Goal: Task Accomplishment & Management: Manage account settings

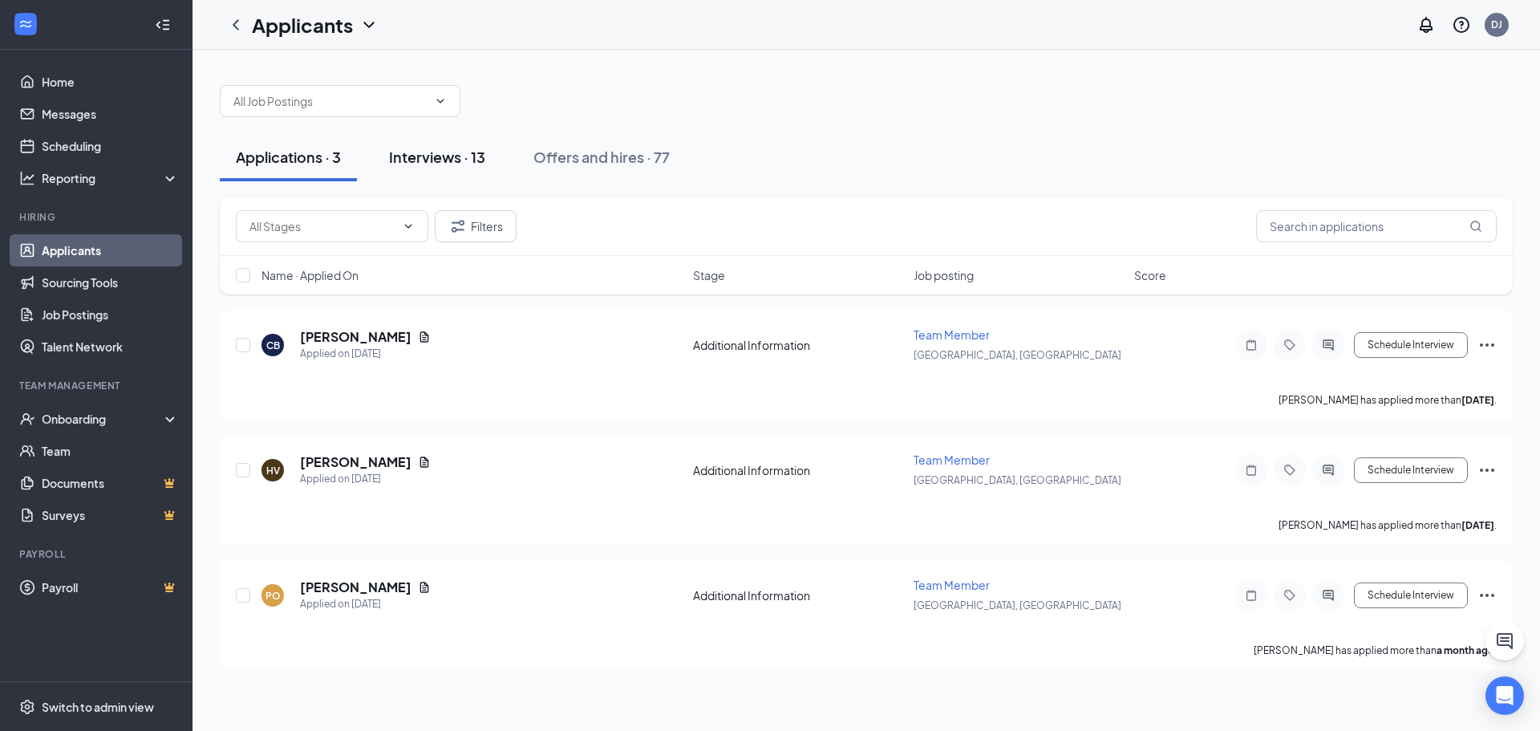
click at [420, 156] on div "Interviews · 13" at bounding box center [437, 157] width 96 height 20
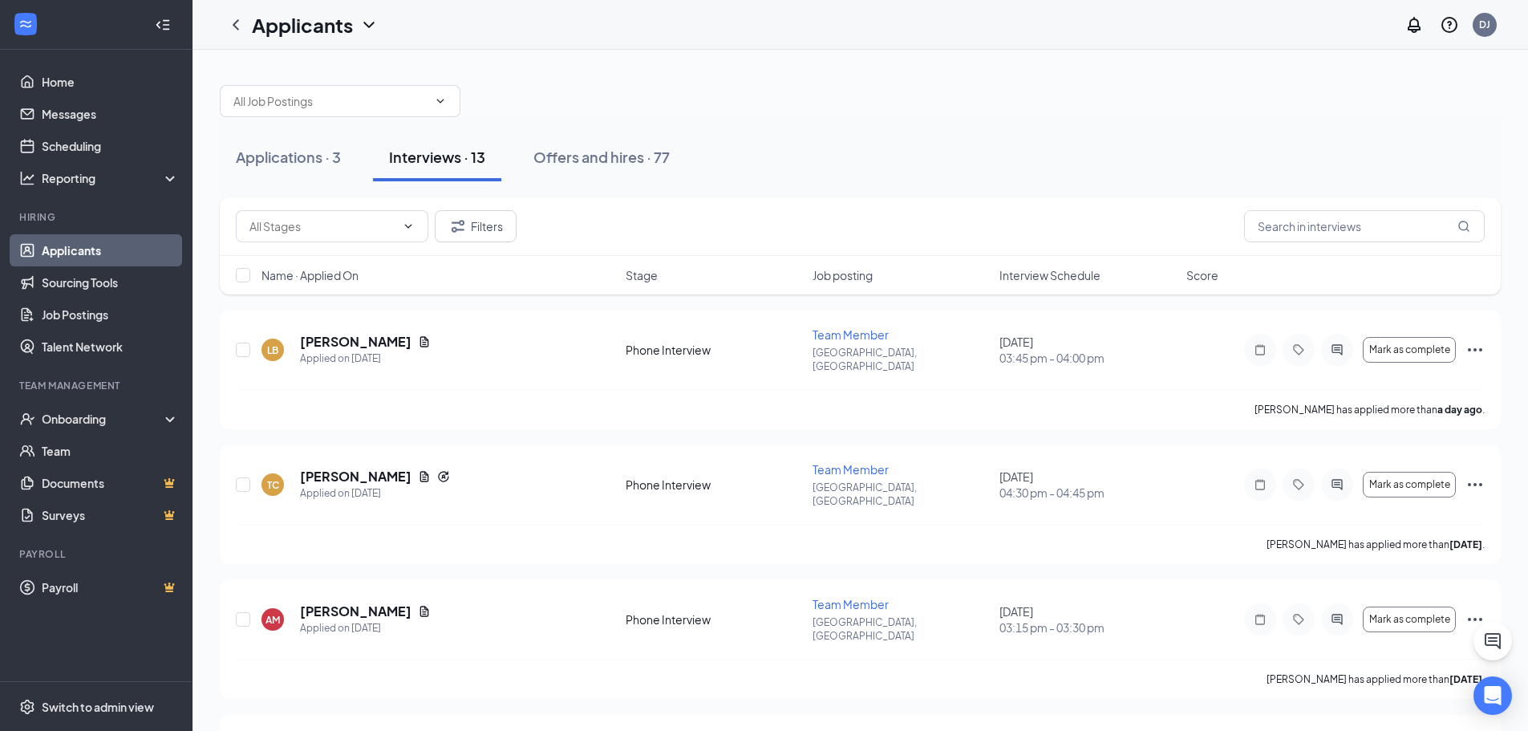
click at [1034, 282] on span "Interview Schedule" at bounding box center [1049, 275] width 101 height 16
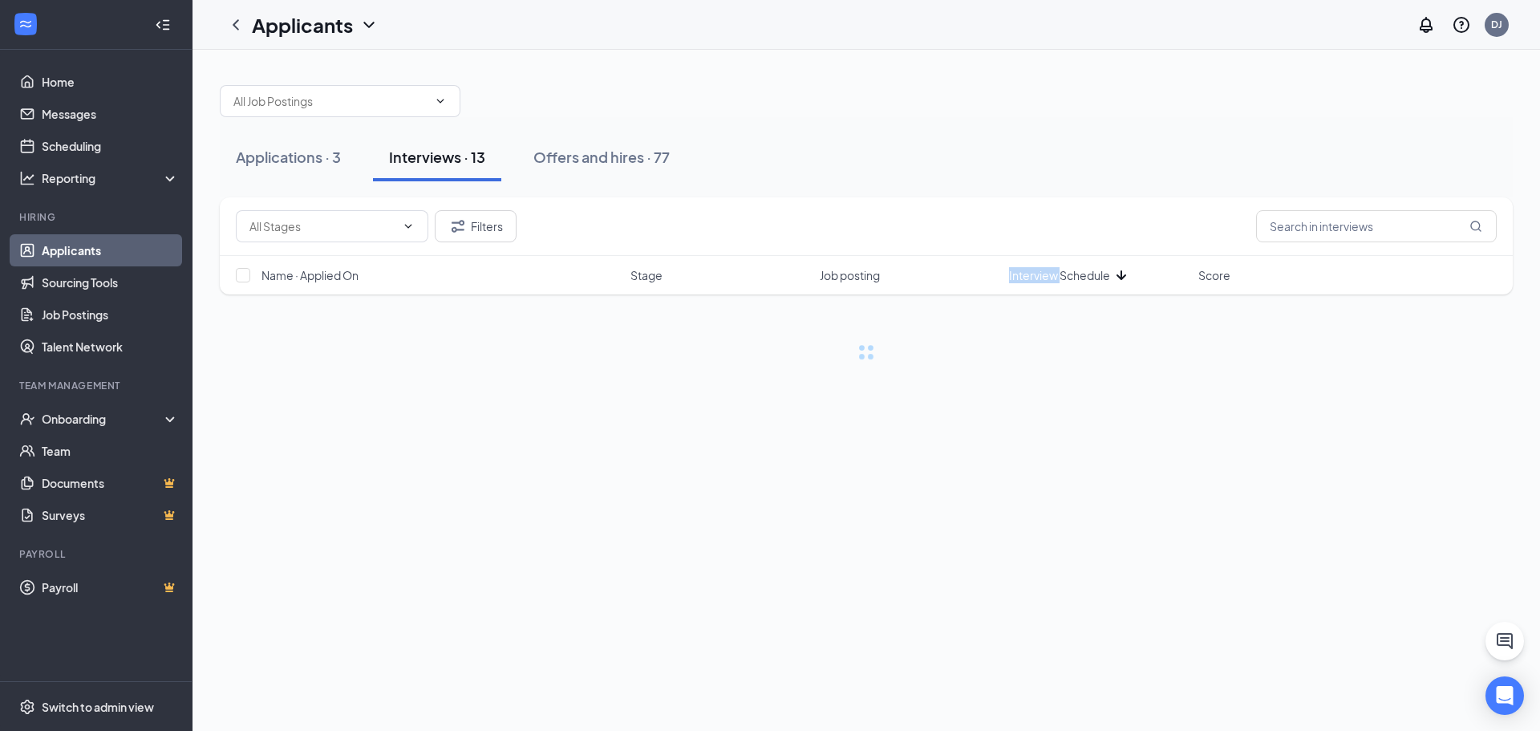
click at [1034, 282] on span "Interview Schedule" at bounding box center [1059, 275] width 101 height 16
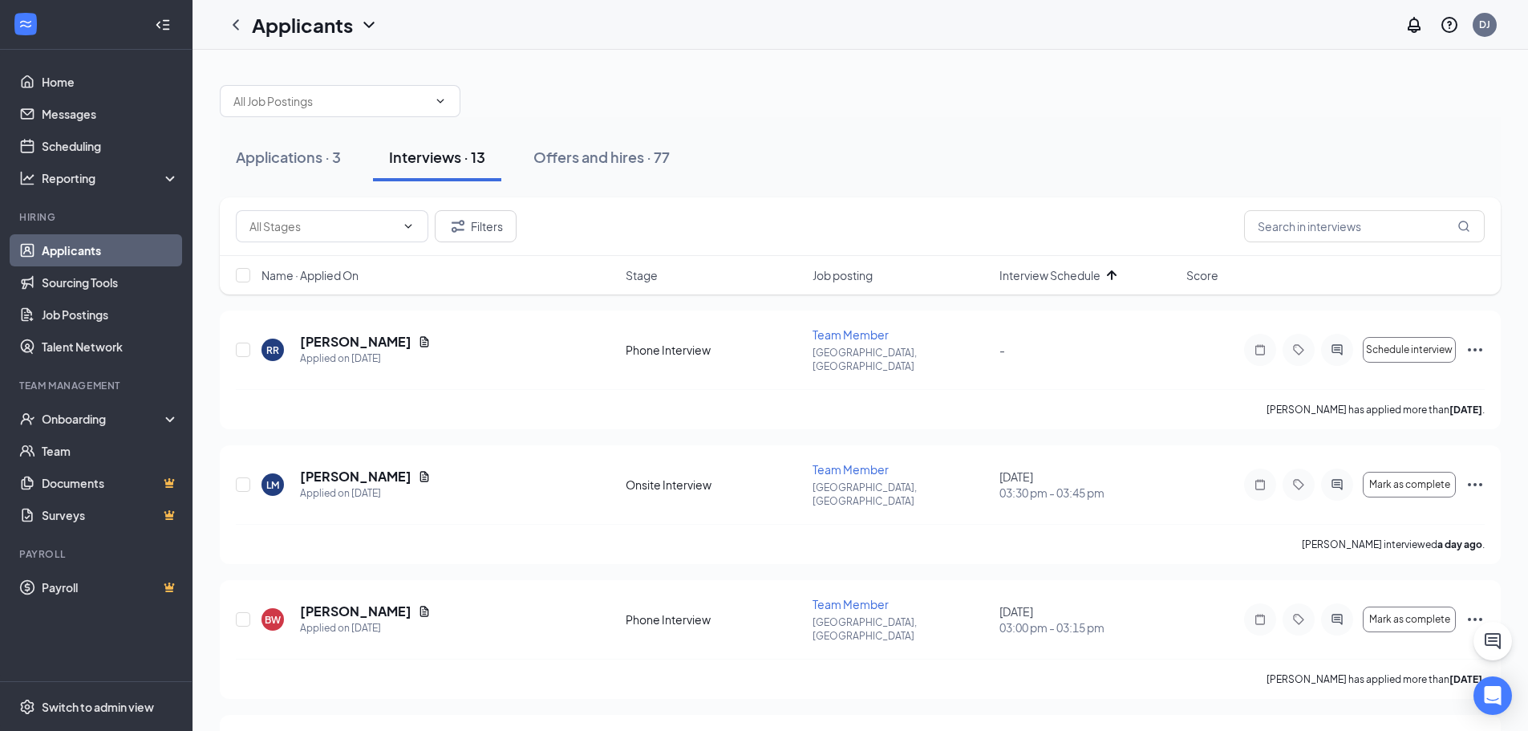
click at [930, 185] on div "Applications · 3 Interviews · 13 Offers and hires · 77" at bounding box center [860, 157] width 1281 height 80
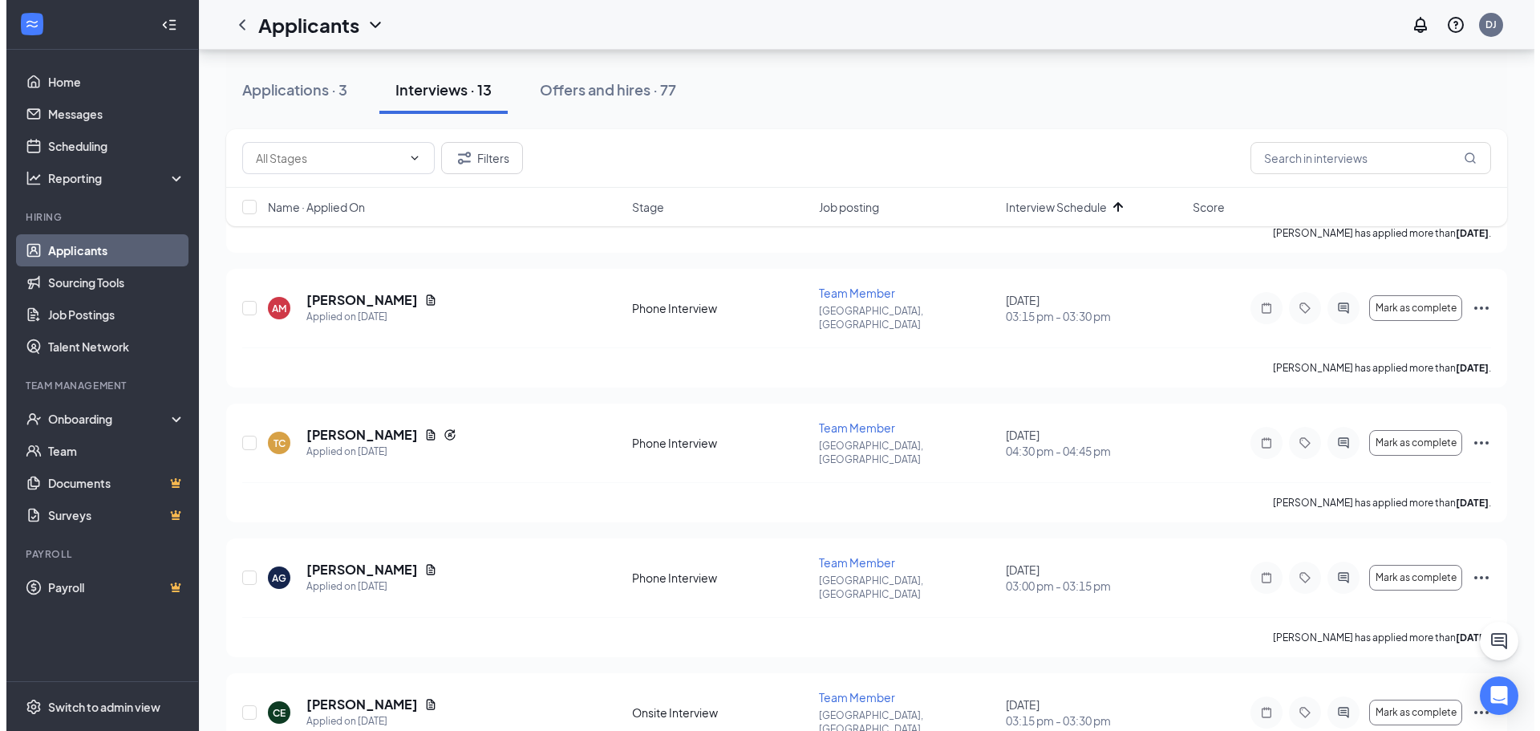
scroll to position [205, 0]
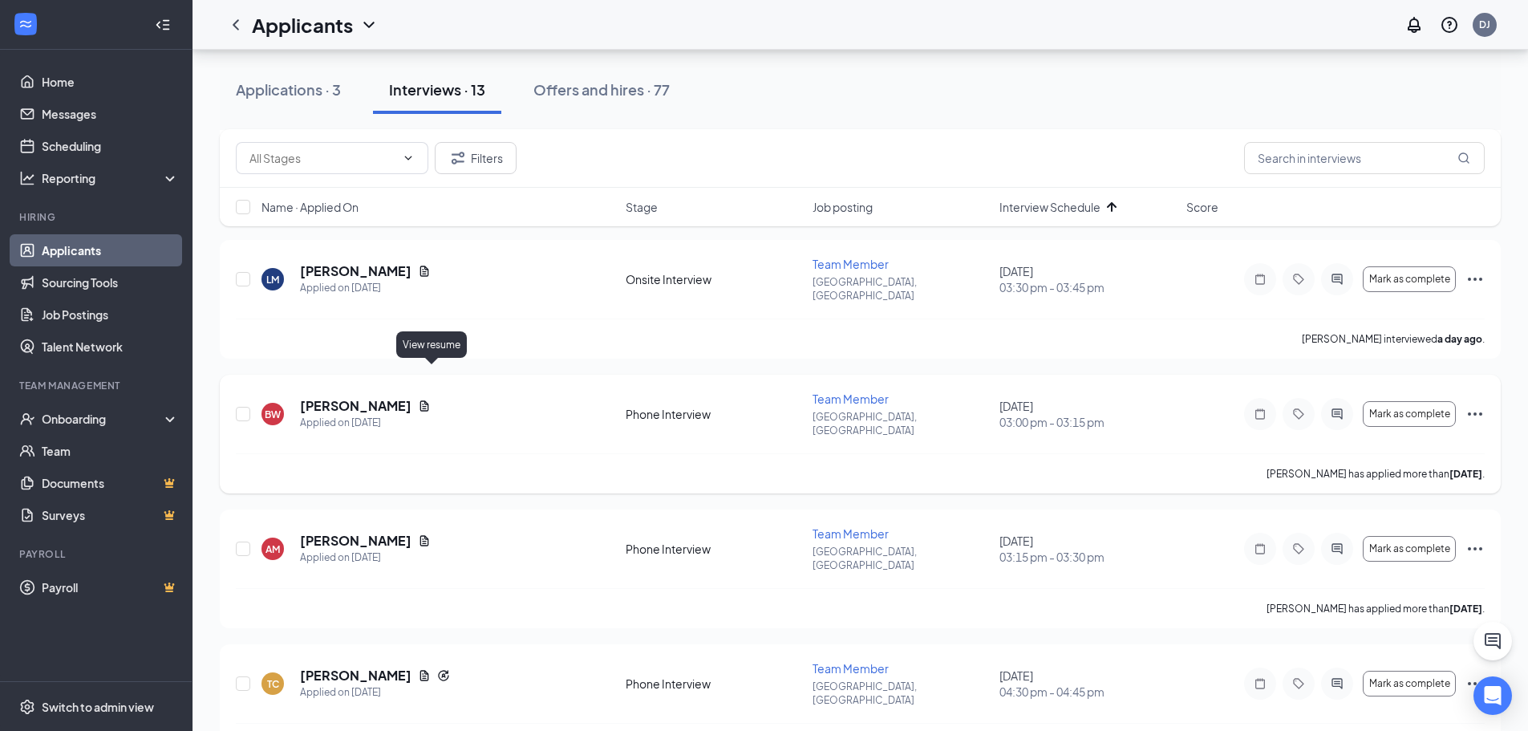
click at [431, 399] on icon "Document" at bounding box center [424, 405] width 13 height 13
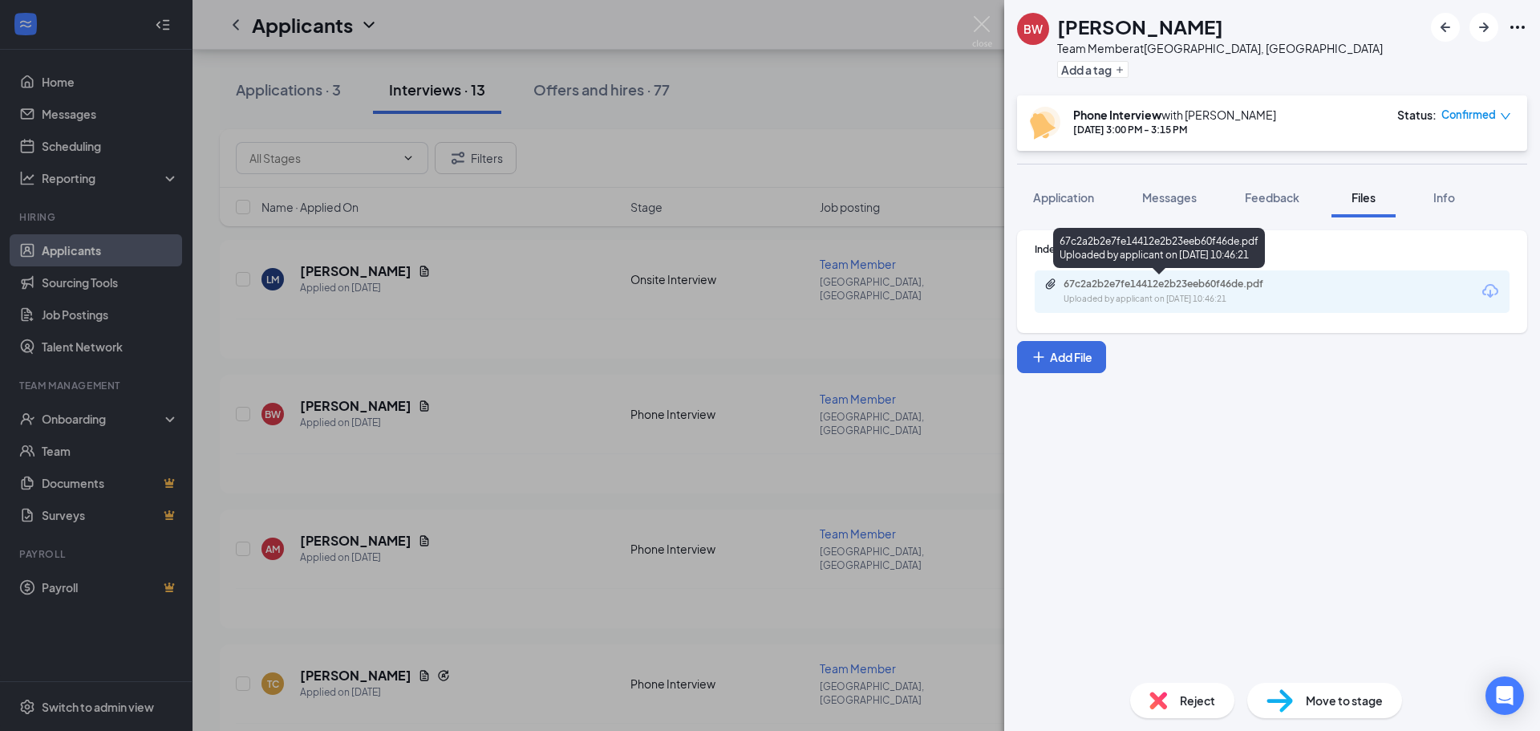
click at [1176, 299] on div "Uploaded by applicant on Aug 20, 2025 at 10:46:21" at bounding box center [1184, 299] width 241 height 13
click at [468, 550] on div "BW Brittany Waldvogel Team Member at Willmar, MN Add a tag Phone Interview with…" at bounding box center [770, 365] width 1540 height 731
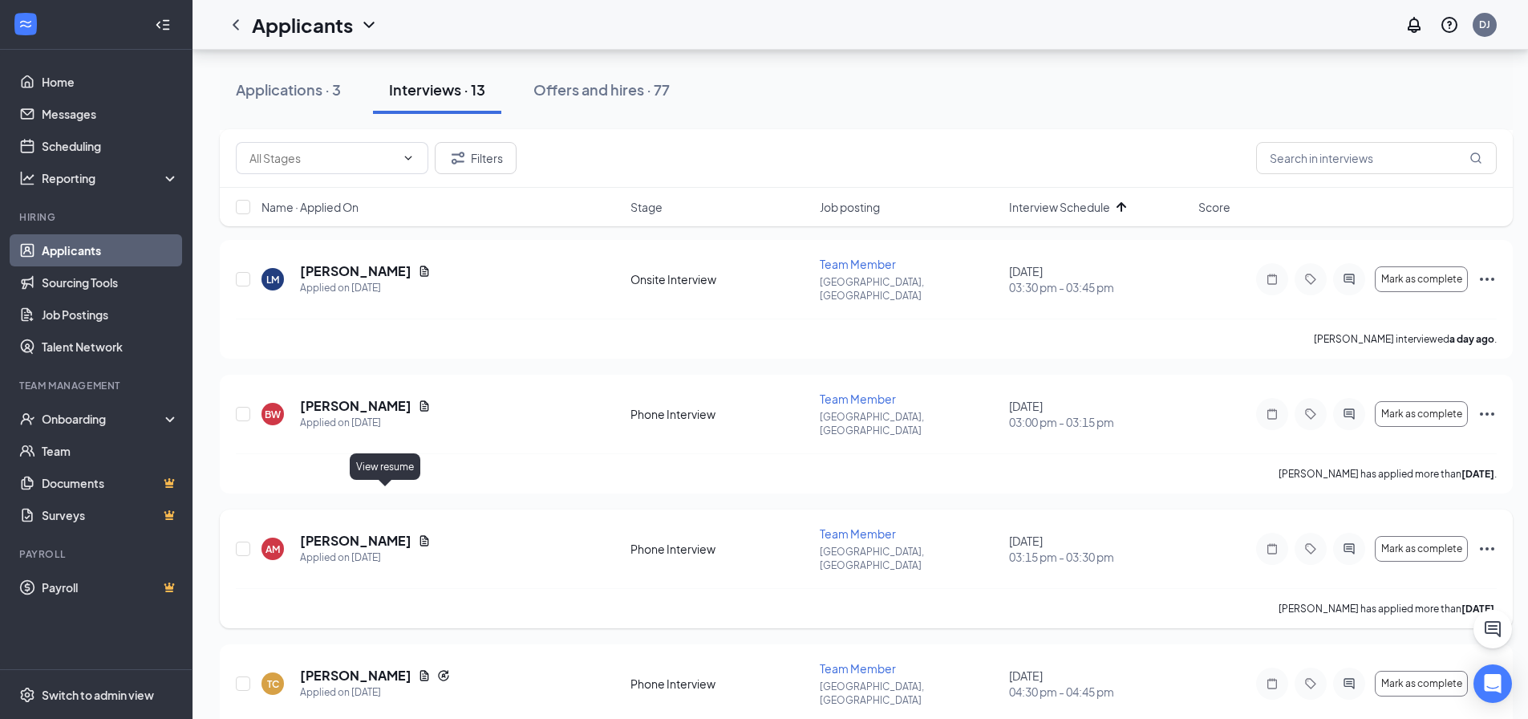
click at [420, 535] on icon "Document" at bounding box center [424, 540] width 9 height 10
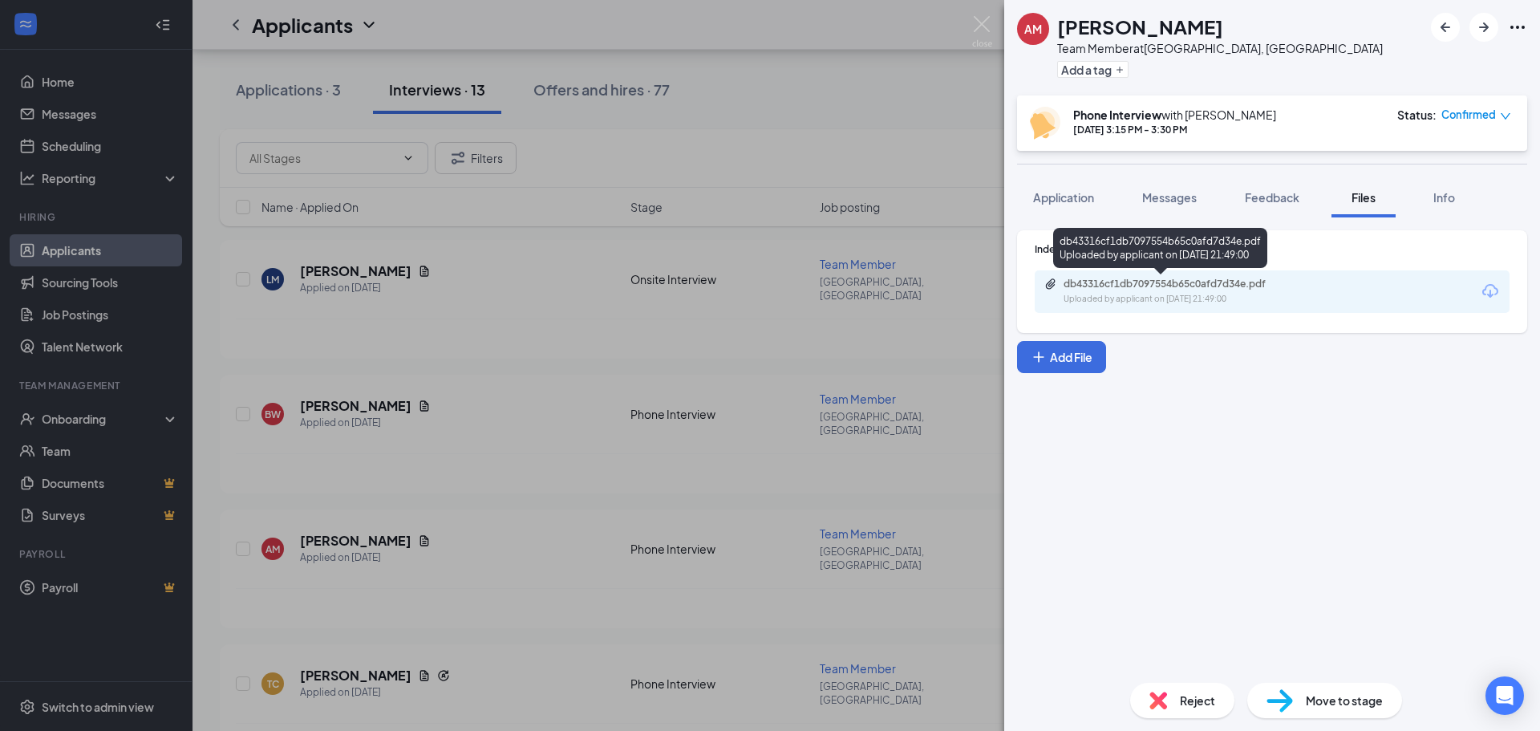
click at [1214, 296] on div "Uploaded by applicant on Aug 22, 2025 at 21:49:00" at bounding box center [1184, 299] width 241 height 13
click at [368, 555] on div "AM Alex Midray Team Member at Willmar, MN Add a tag Phone Interview with Daniel…" at bounding box center [770, 365] width 1540 height 731
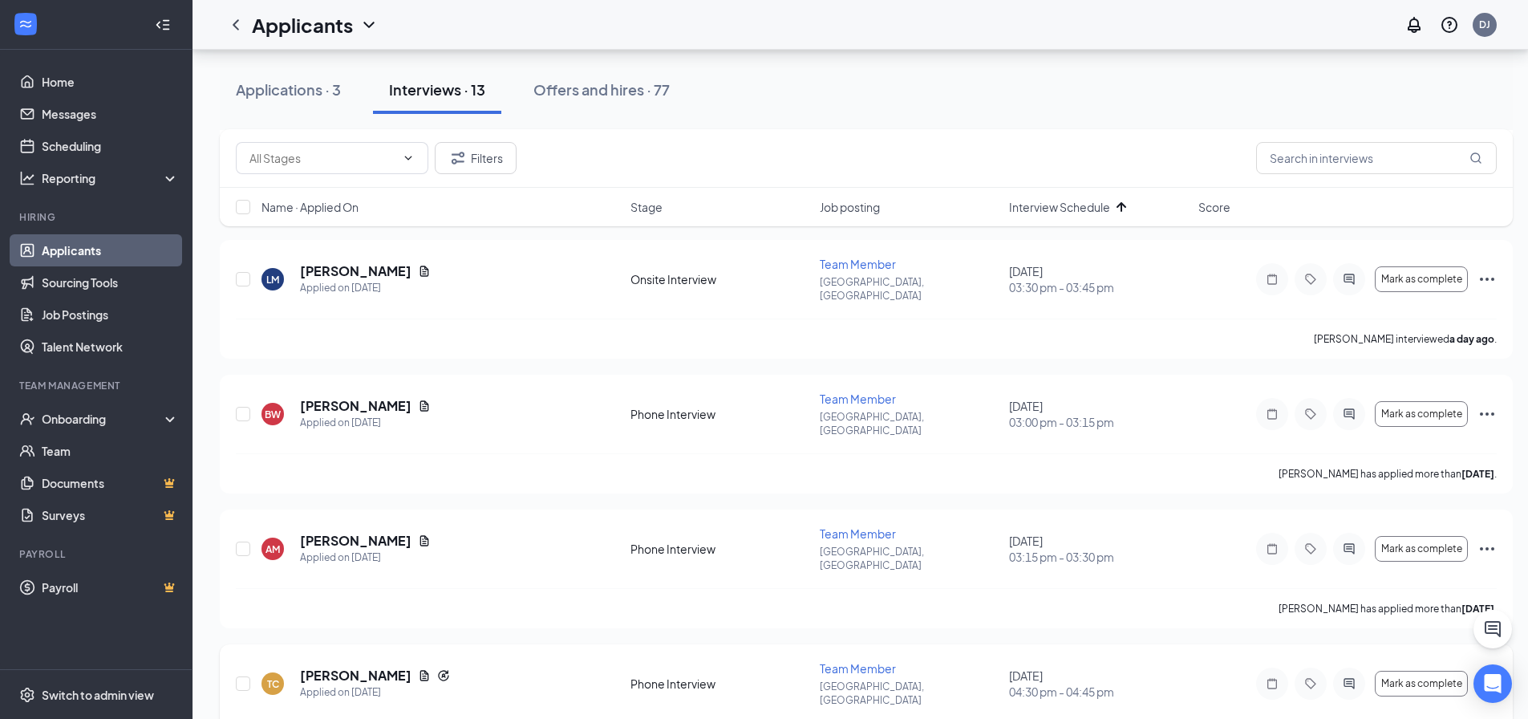
click at [391, 667] on div "[PERSON_NAME]" at bounding box center [375, 676] width 150 height 18
click at [392, 667] on div "[PERSON_NAME]" at bounding box center [375, 676] width 150 height 18
drag, startPoint x: 395, startPoint y: 614, endPoint x: 397, endPoint y: 581, distance: 32.9
click at [418, 669] on icon "Document" at bounding box center [424, 675] width 13 height 13
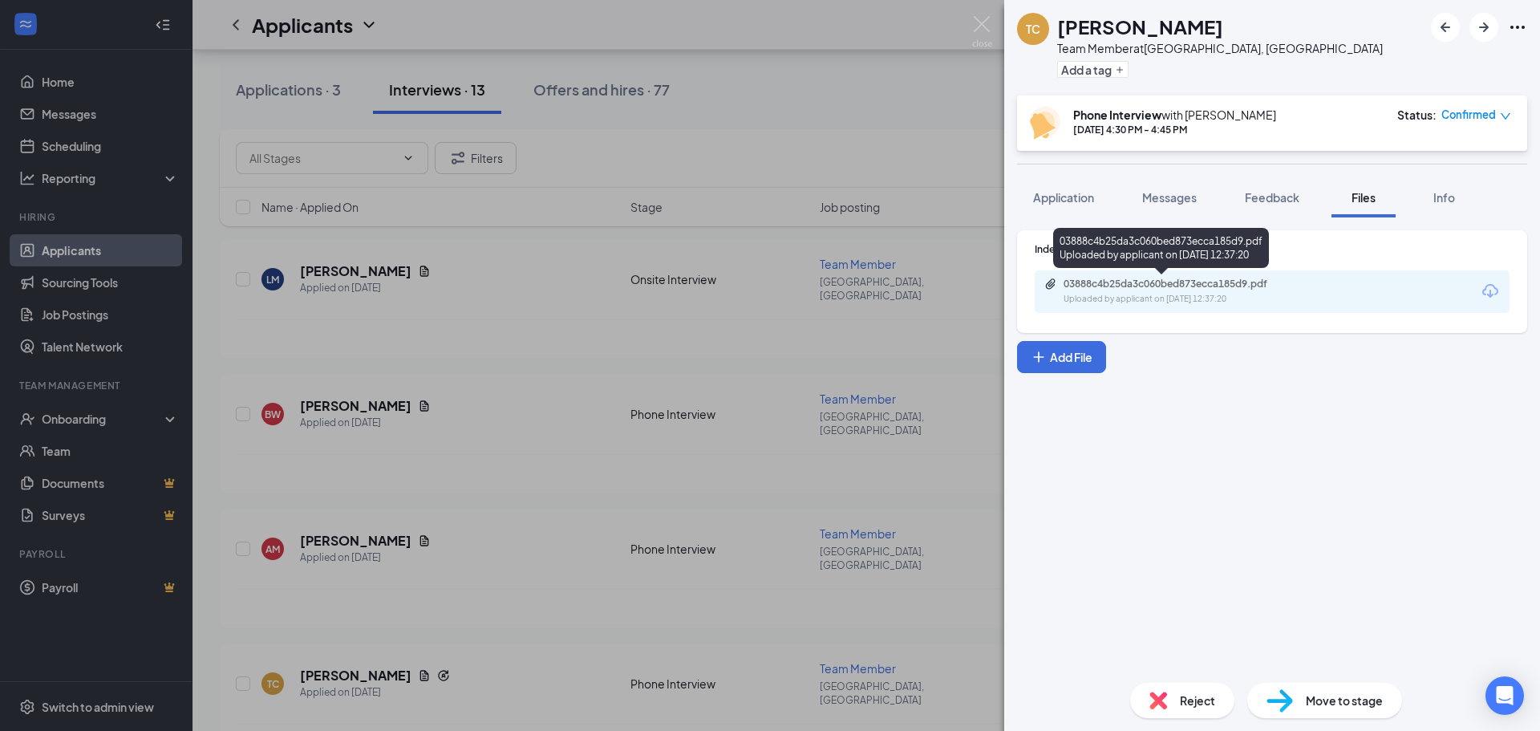
click at [1113, 294] on div "Uploaded by applicant on Aug 24, 2025 at 12:37:20" at bounding box center [1184, 299] width 241 height 13
click at [1451, 199] on span "Info" at bounding box center [1444, 197] width 22 height 14
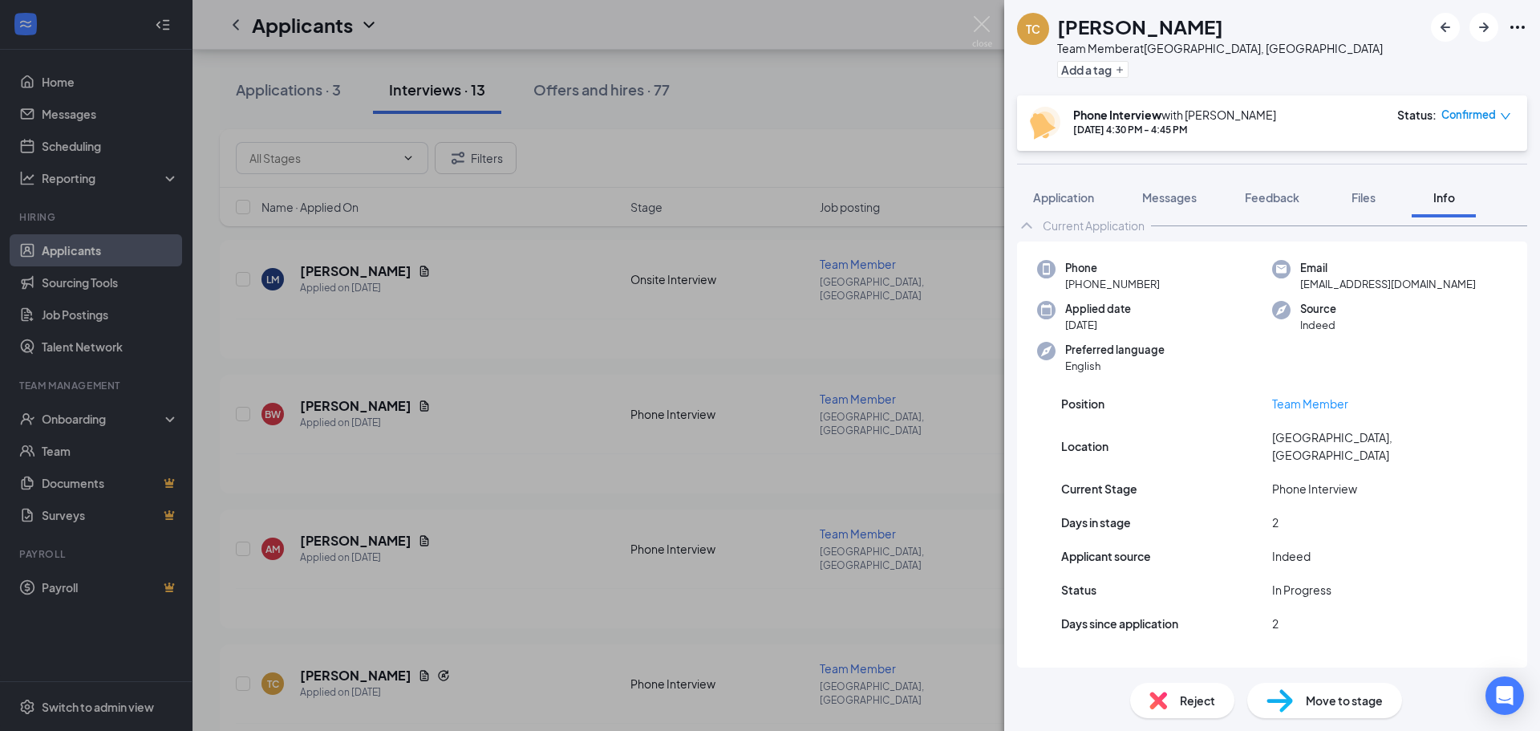
scroll to position [33, 0]
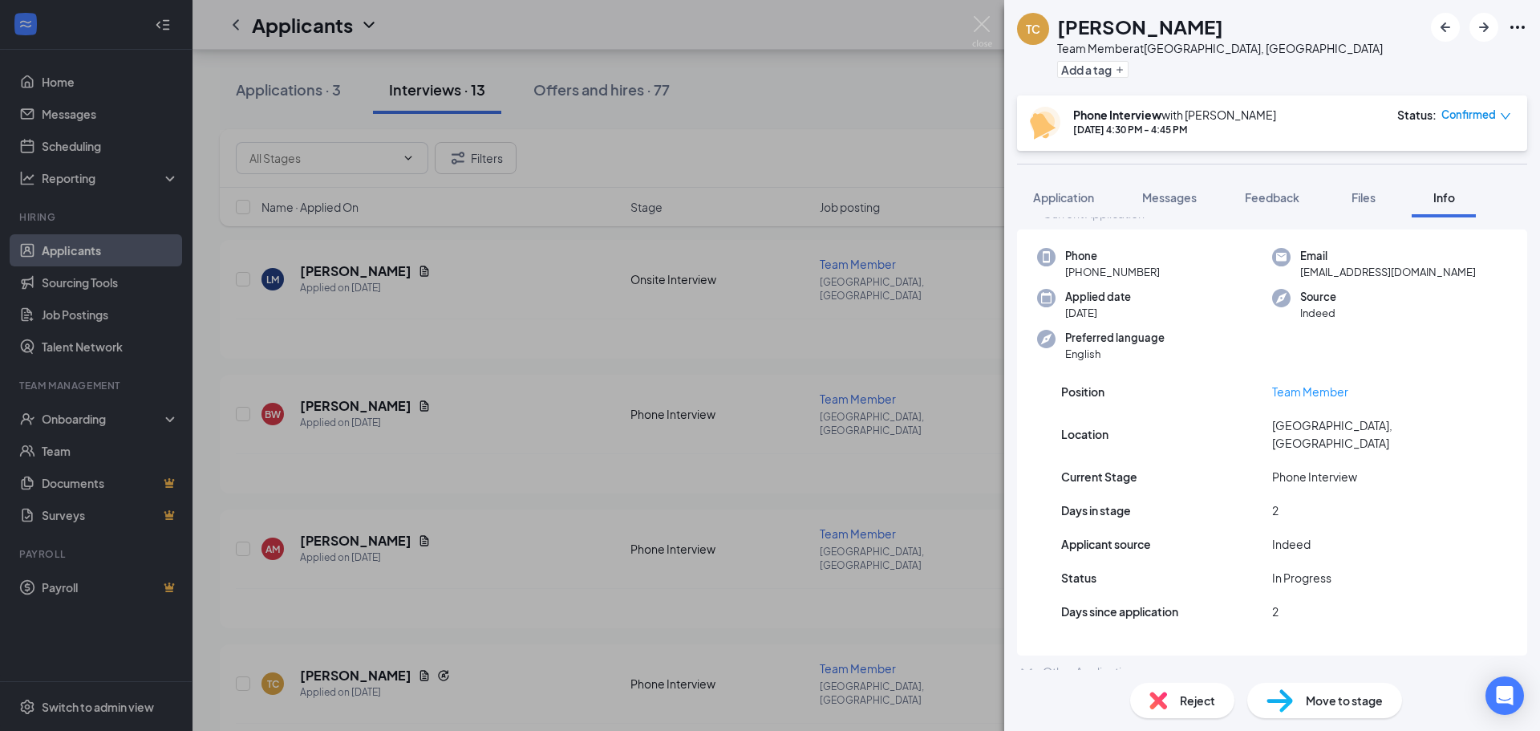
click at [1250, 656] on div "Other Applications" at bounding box center [1272, 671] width 510 height 32
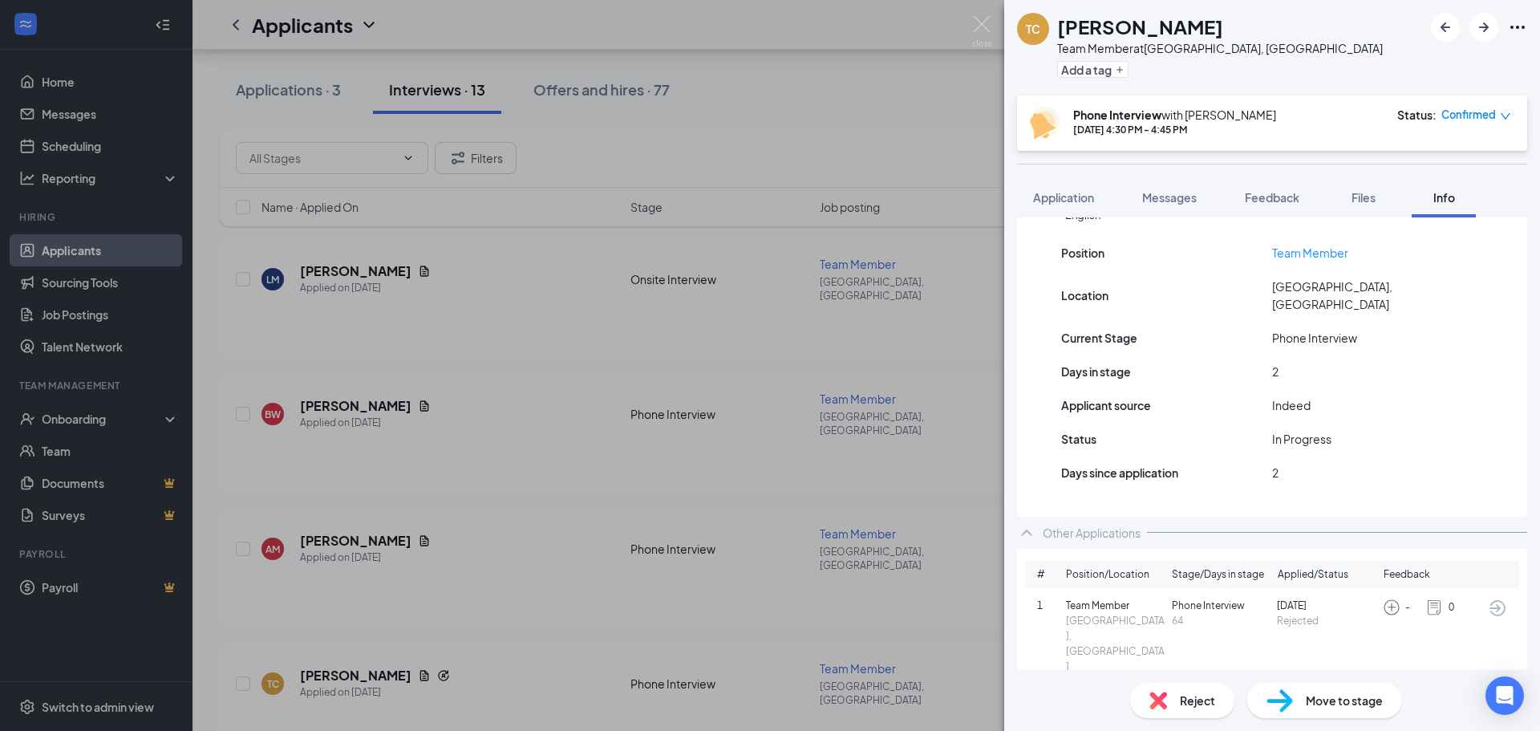
scroll to position [175, 0]
click at [1488, 595] on icon "ArrowCircle" at bounding box center [1497, 604] width 19 height 19
click at [1489, 684] on icon "ArrowCircle" at bounding box center [1497, 693] width 19 height 19
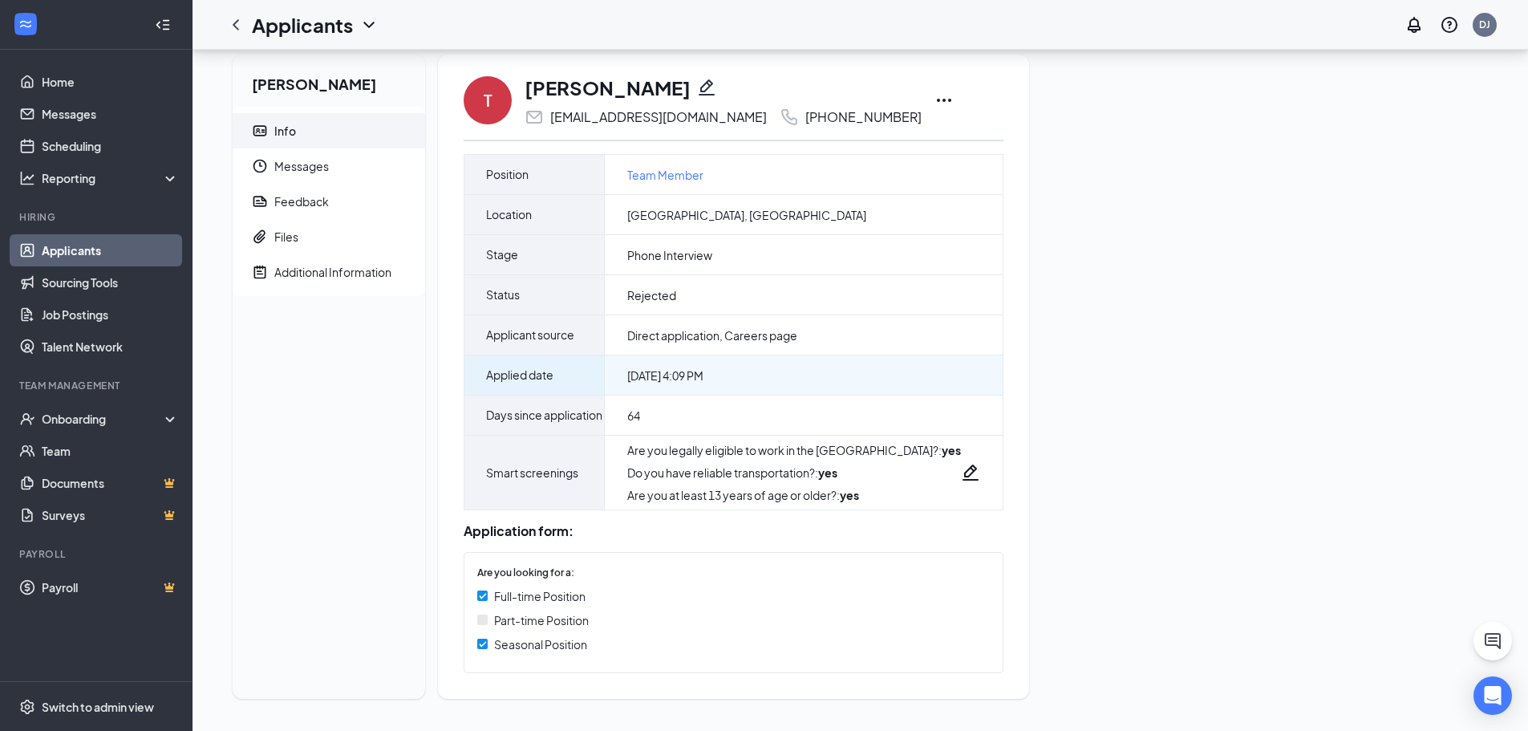
scroll to position [54, 0]
click at [333, 264] on div "Additional Information" at bounding box center [332, 272] width 117 height 16
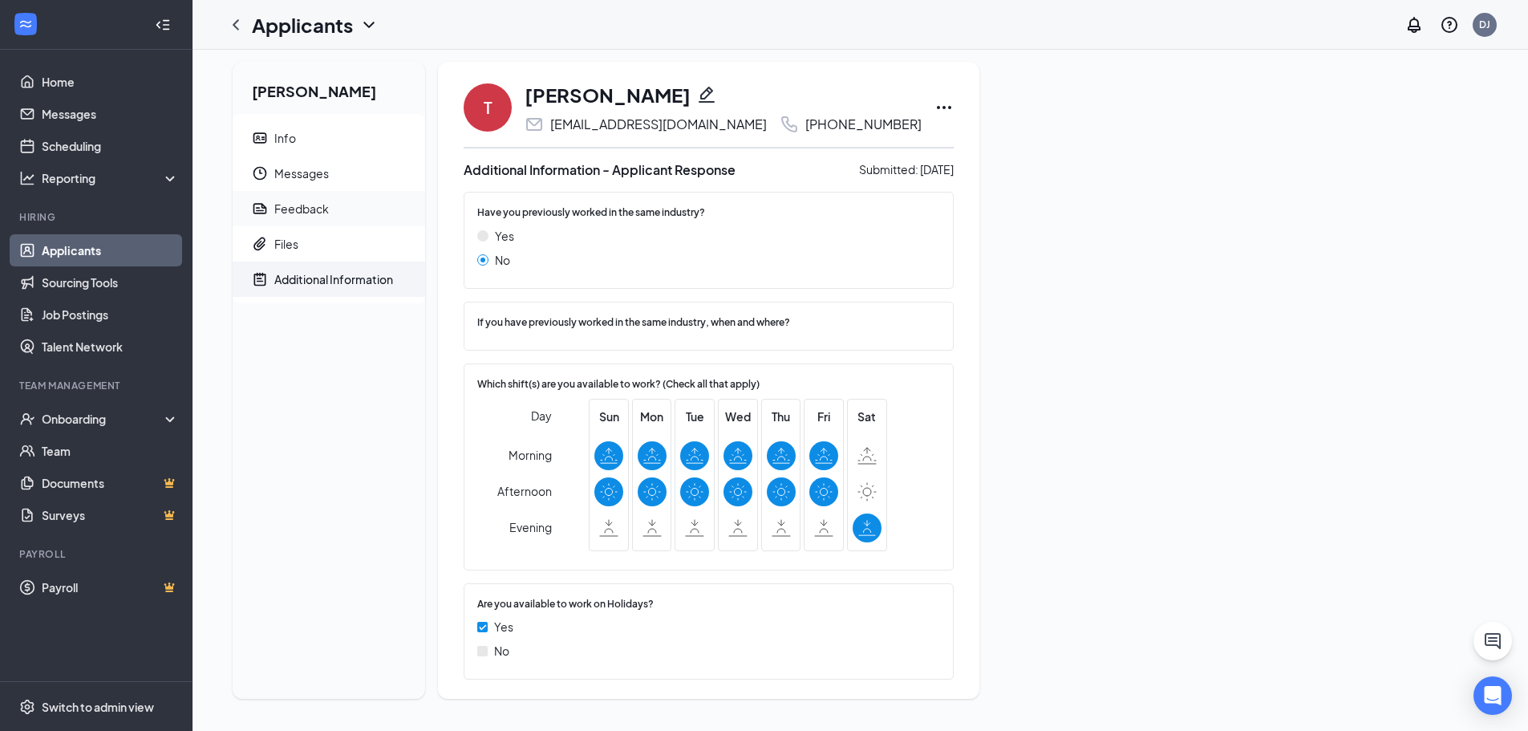
scroll to position [7, 0]
click at [327, 181] on span "Messages" at bounding box center [343, 173] width 138 height 35
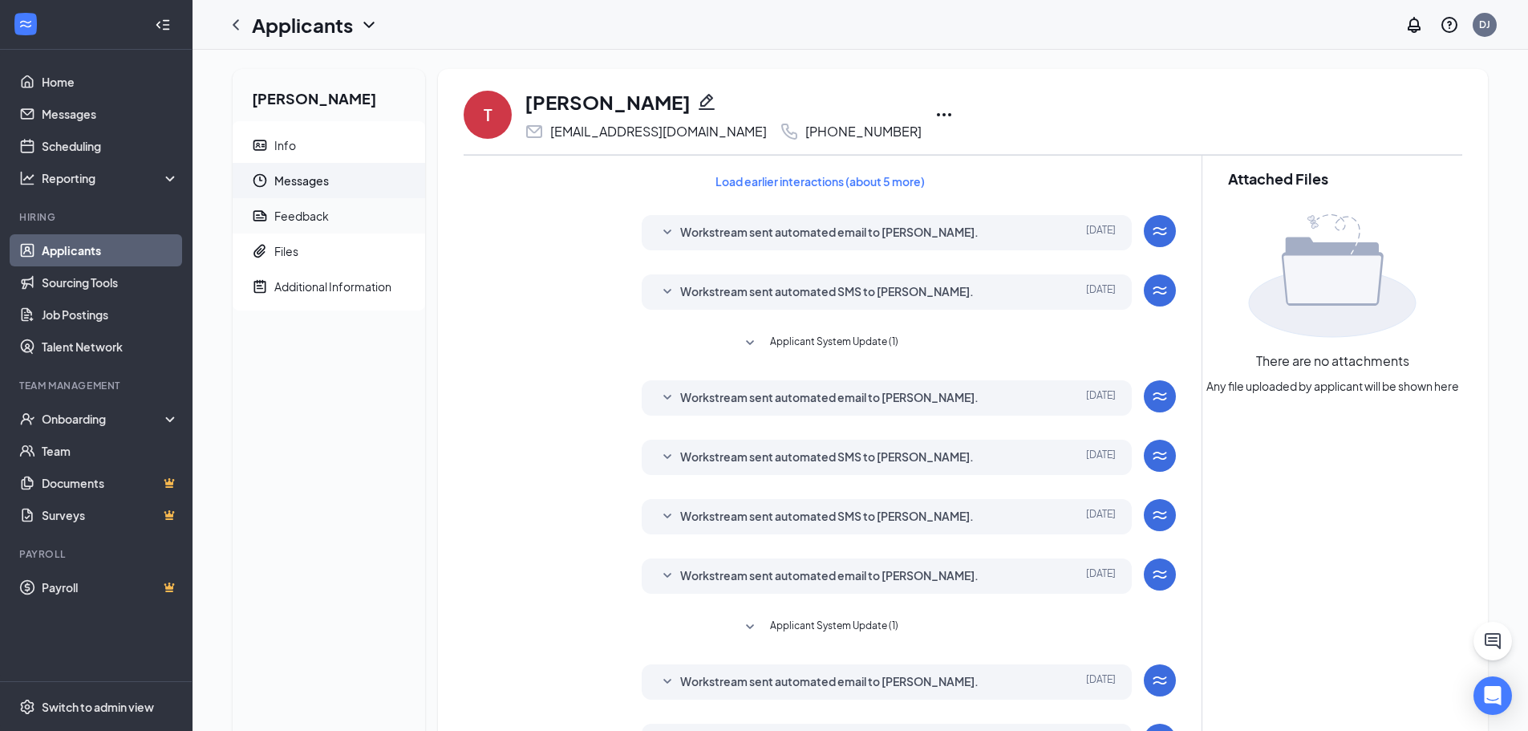
click at [326, 220] on div "Feedback" at bounding box center [301, 216] width 55 height 16
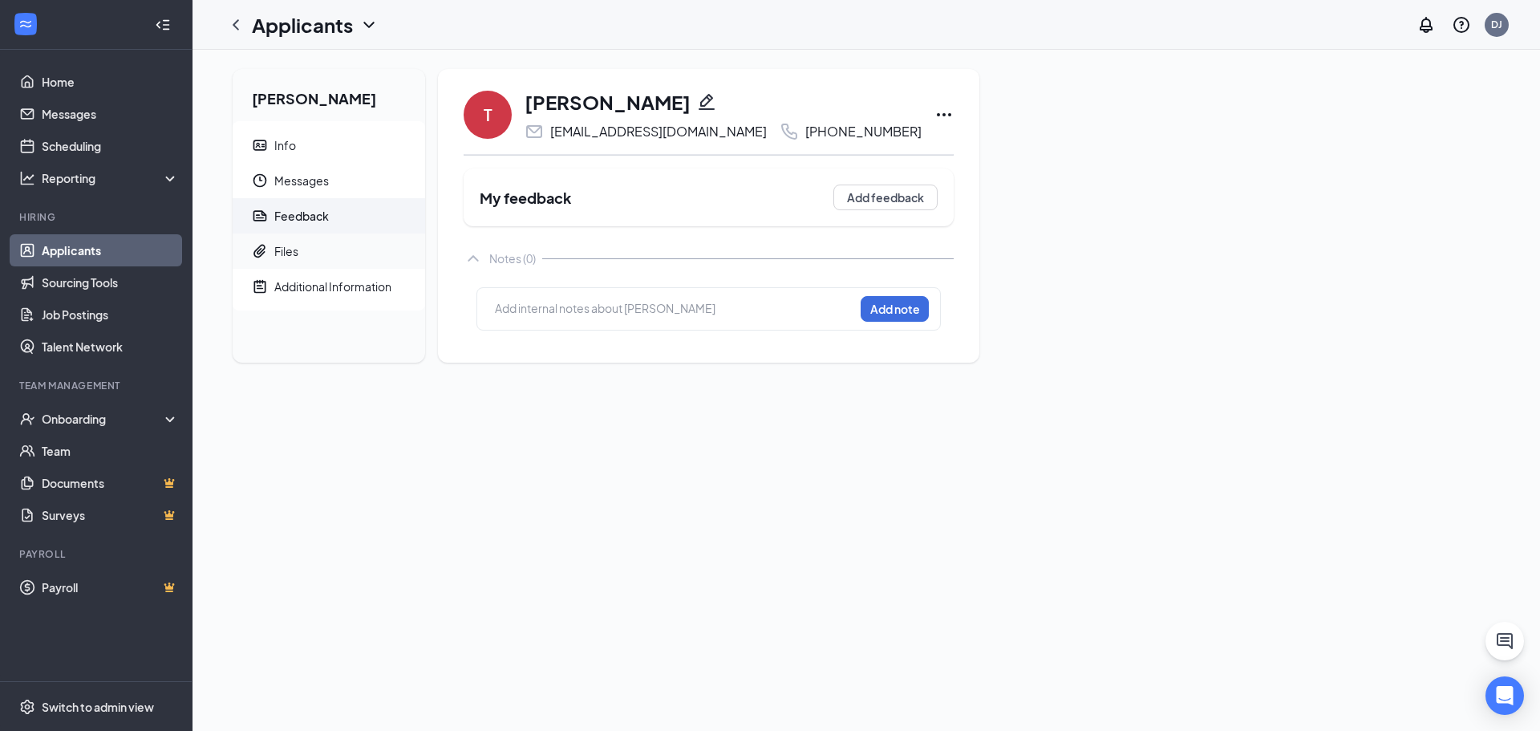
click at [322, 250] on span "Files" at bounding box center [343, 250] width 138 height 35
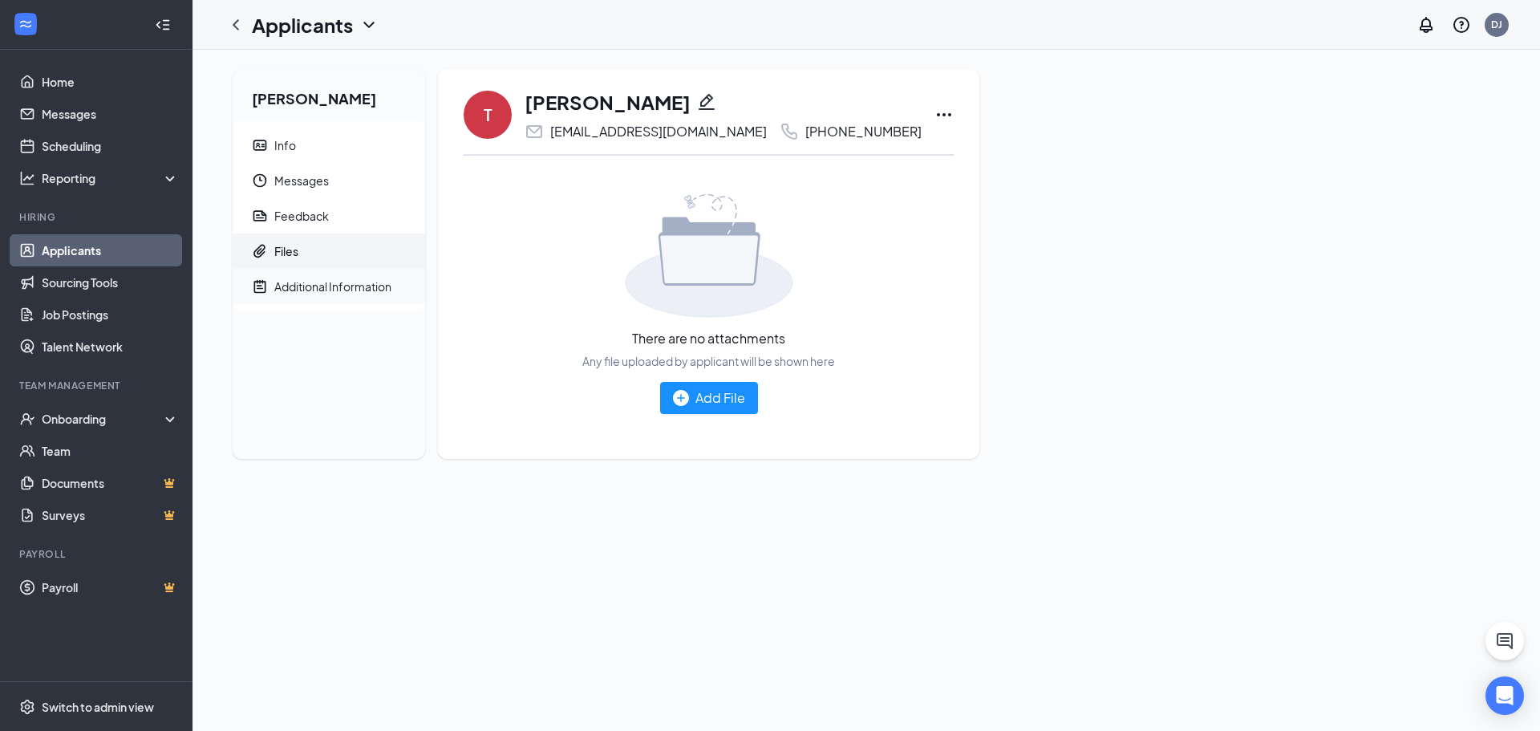
click at [323, 291] on div "Additional Information" at bounding box center [332, 286] width 117 height 16
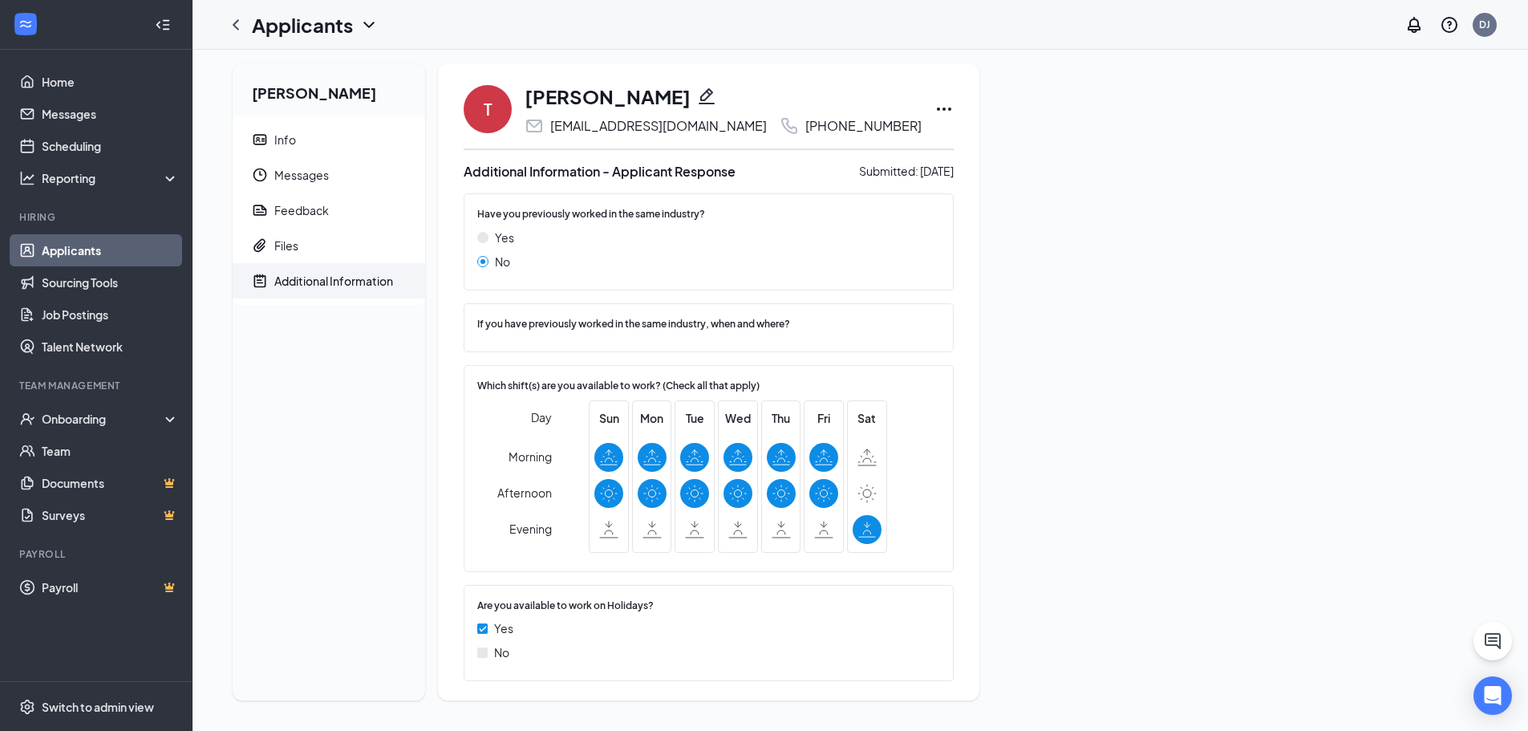
scroll to position [7, 0]
click at [287, 129] on span "Info" at bounding box center [343, 137] width 138 height 35
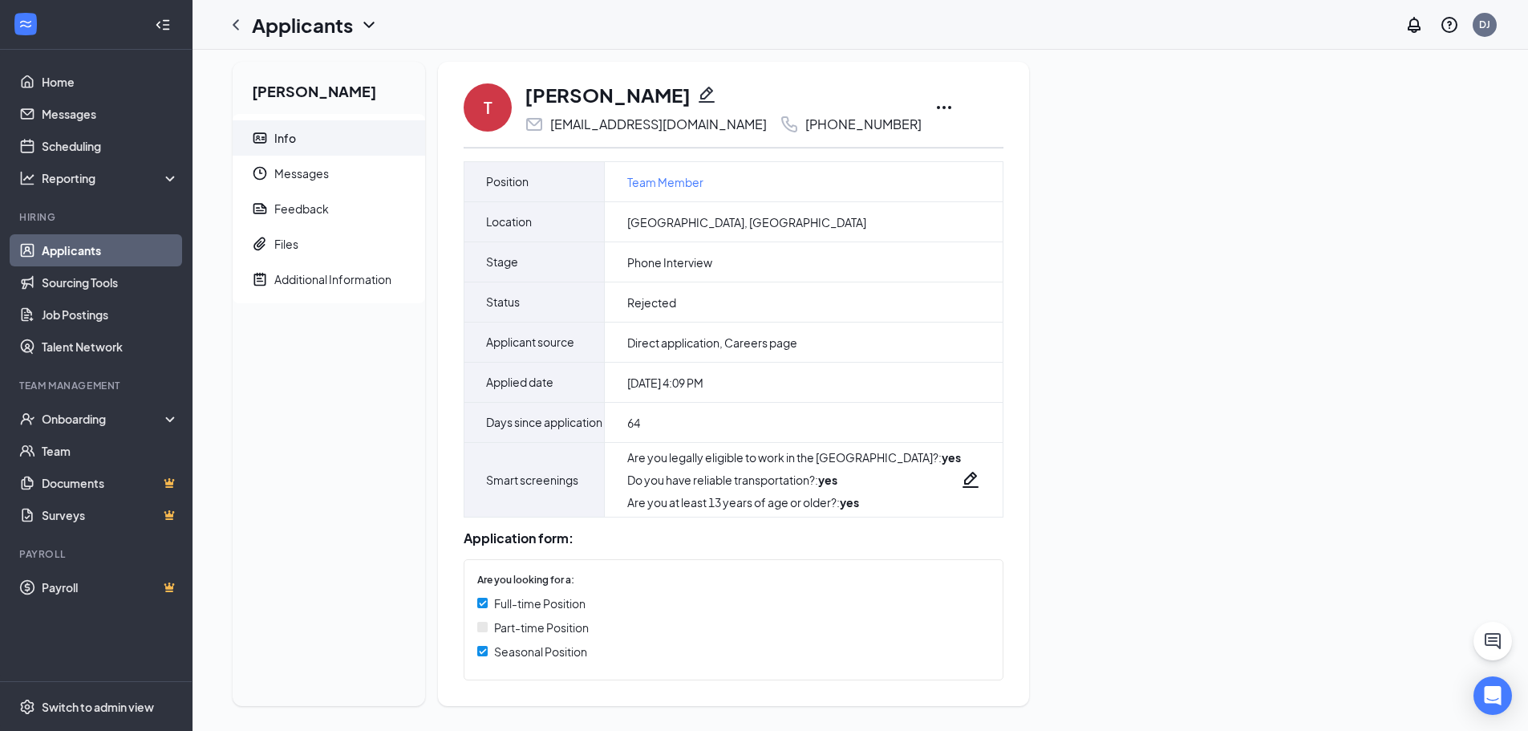
click at [299, 144] on span "Info" at bounding box center [343, 137] width 138 height 35
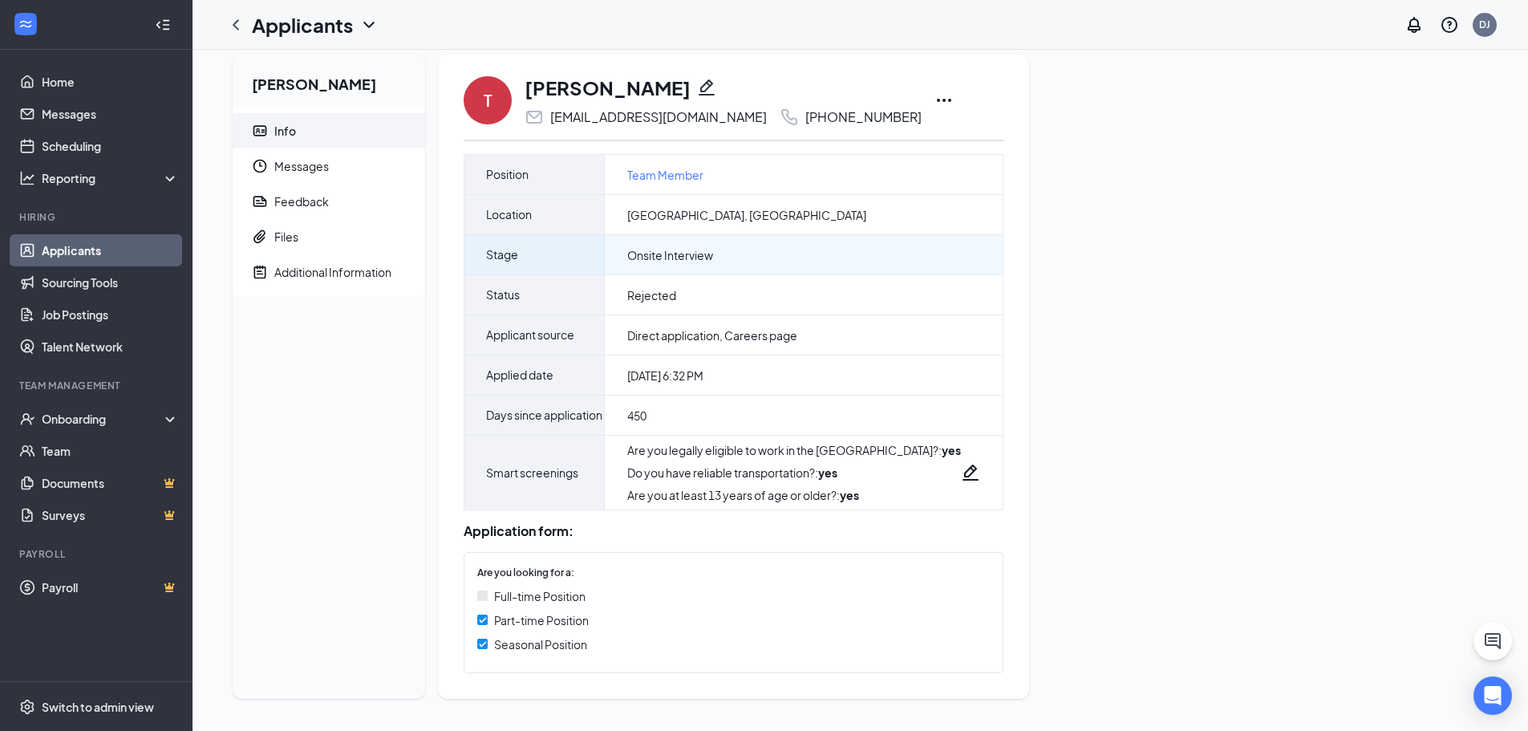
scroll to position [54, 0]
